Goal: Navigation & Orientation: Go to known website

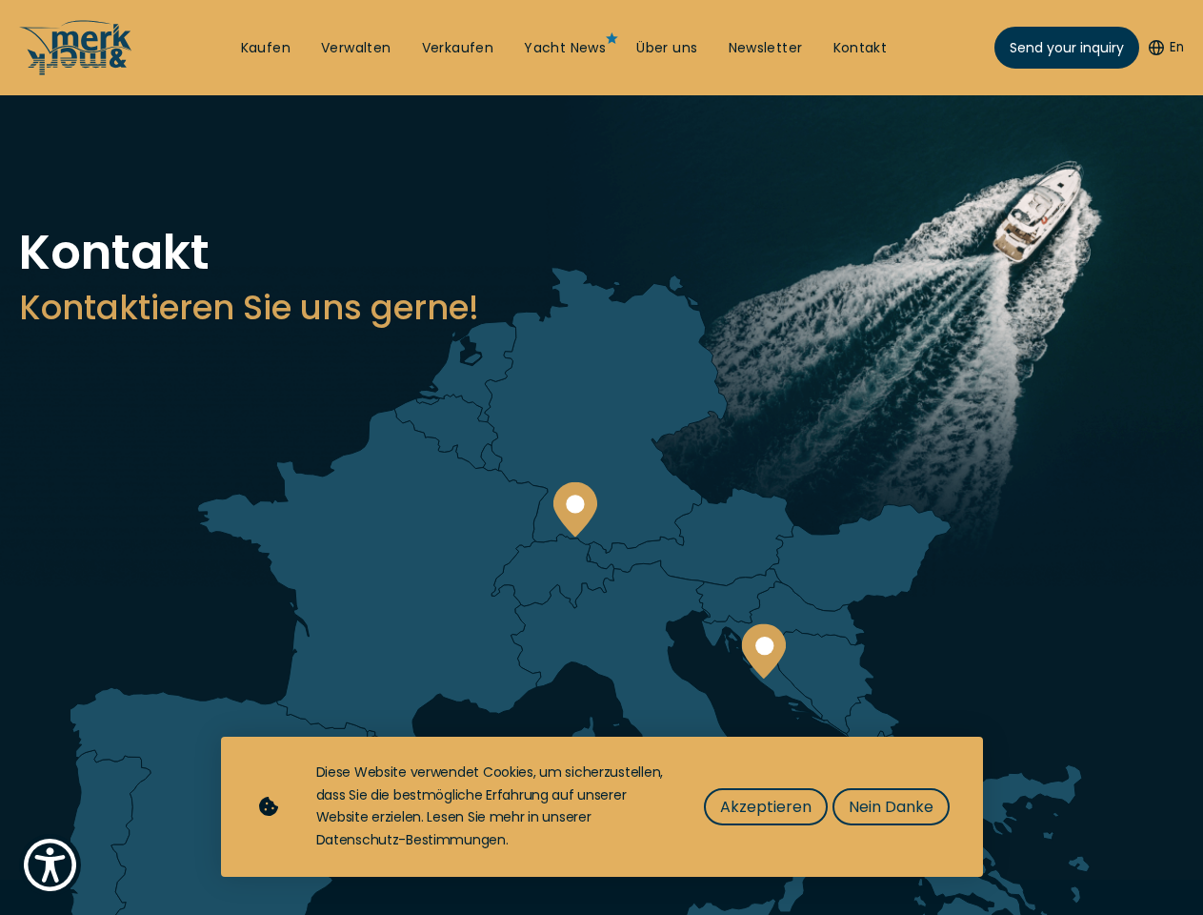
click at [50, 864] on img "Show Accessibility Preferences" at bounding box center [50, 864] width 52 height 52
click at [1163, 48] on button "En" at bounding box center [1166, 47] width 35 height 19
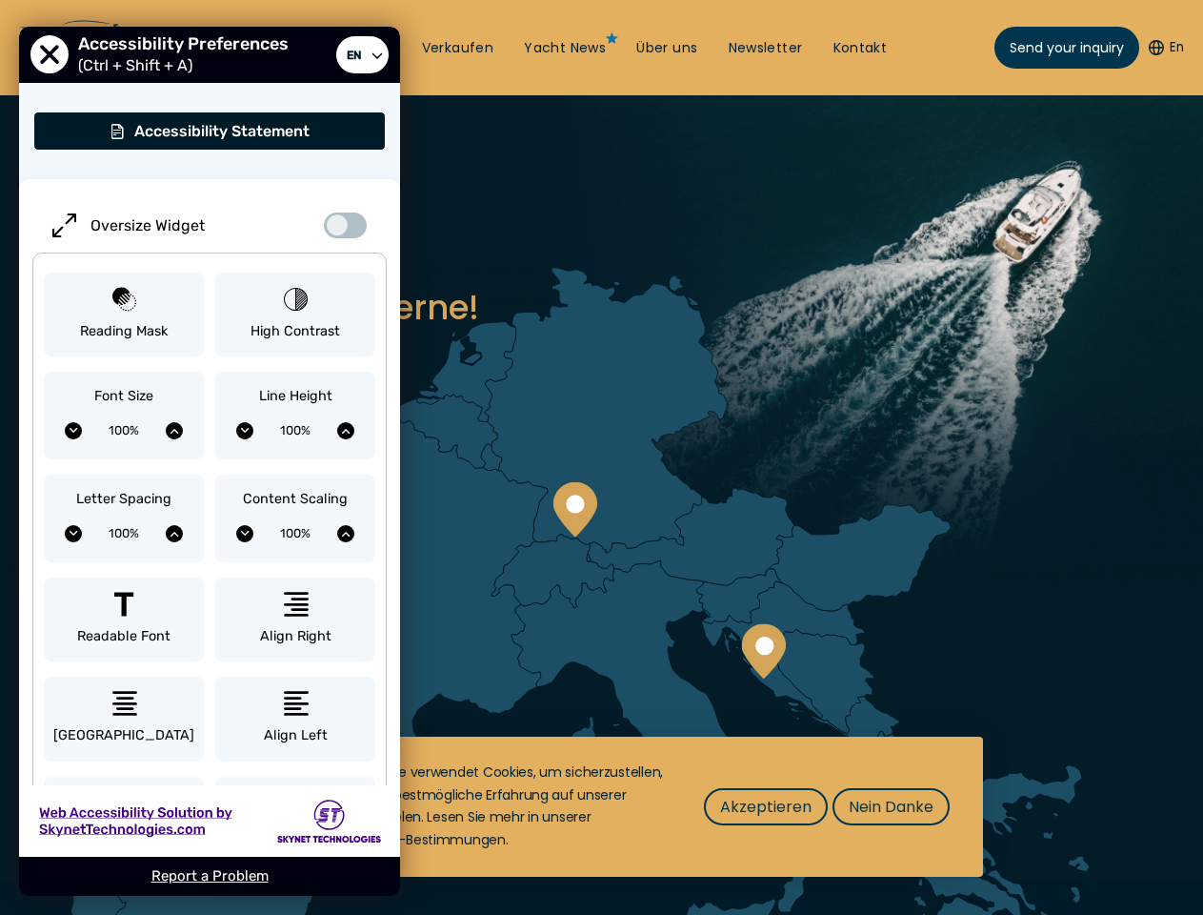
click at [574, 510] on circle at bounding box center [575, 503] width 18 height 18
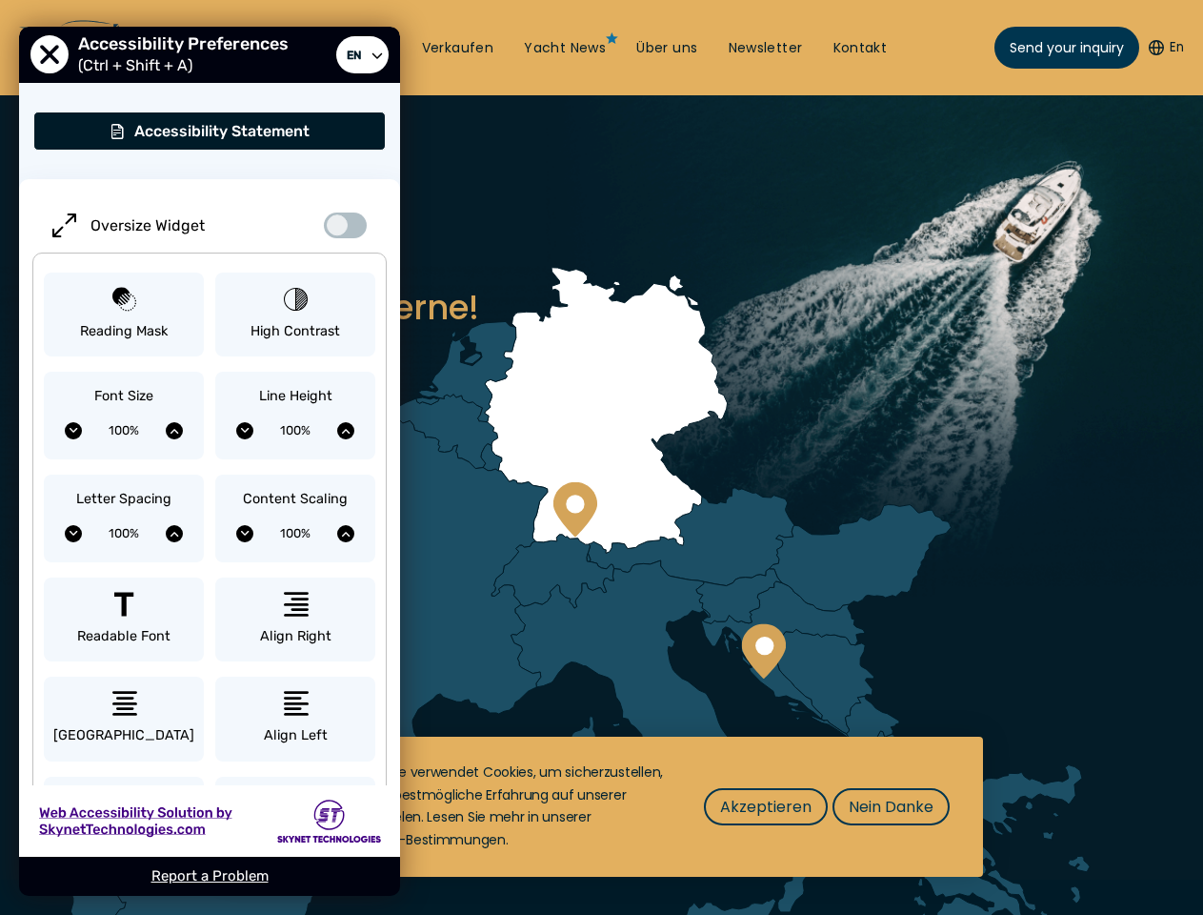
click at [763, 651] on circle at bounding box center [764, 645] width 18 height 18
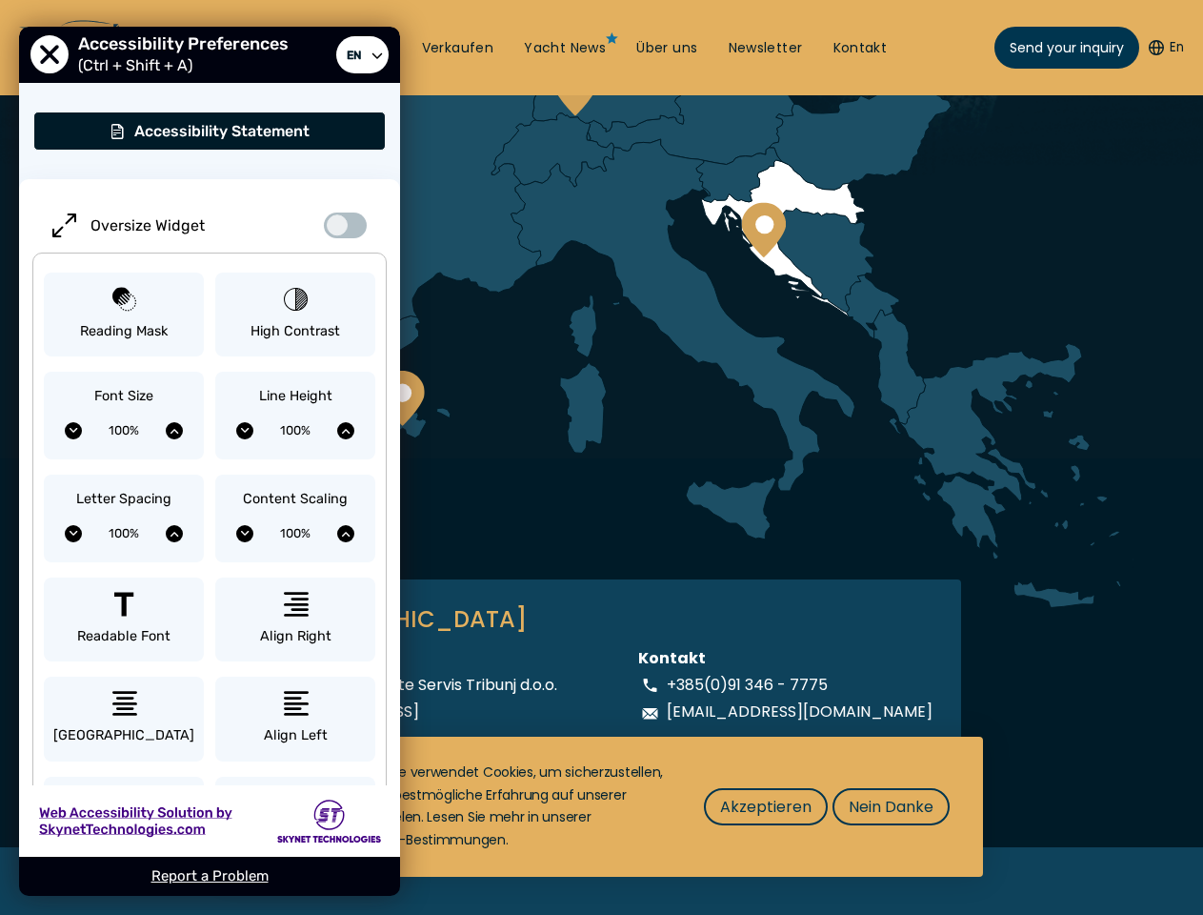
click at [765, 806] on span "Akzeptieren" at bounding box center [765, 807] width 91 height 24
